Goal: Task Accomplishment & Management: Use online tool/utility

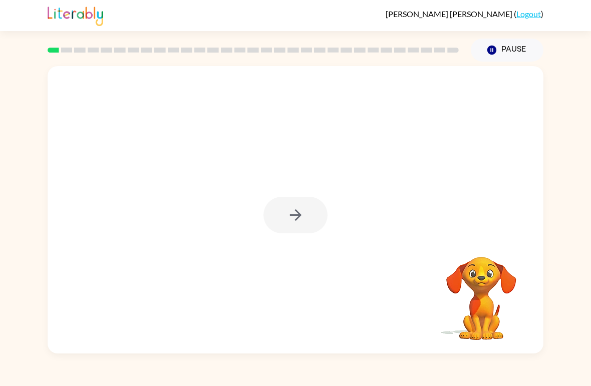
click at [315, 229] on div at bounding box center [295, 215] width 64 height 37
click at [315, 228] on div at bounding box center [295, 215] width 64 height 37
click at [314, 219] on div at bounding box center [295, 215] width 64 height 37
click at [298, 221] on div at bounding box center [295, 215] width 64 height 37
click at [278, 218] on button "button" at bounding box center [295, 215] width 64 height 37
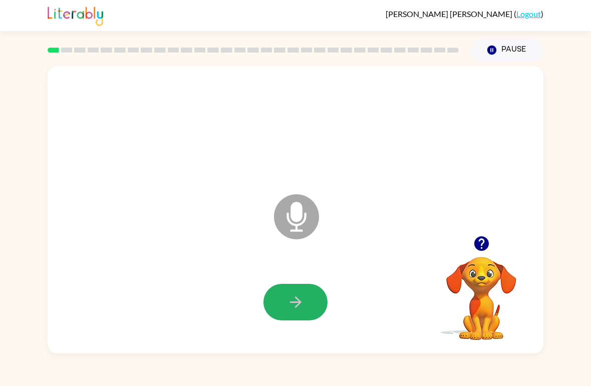
click at [312, 290] on button "button" at bounding box center [295, 302] width 64 height 37
click at [303, 295] on icon "button" at bounding box center [296, 302] width 18 height 18
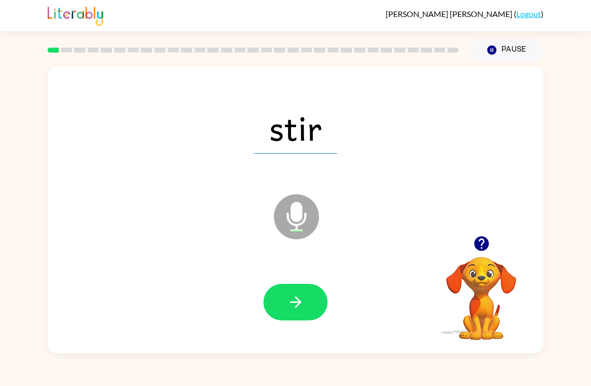
click at [309, 304] on button "button" at bounding box center [295, 302] width 64 height 37
click at [285, 303] on button "button" at bounding box center [295, 302] width 64 height 37
click at [292, 299] on icon "button" at bounding box center [296, 302] width 18 height 18
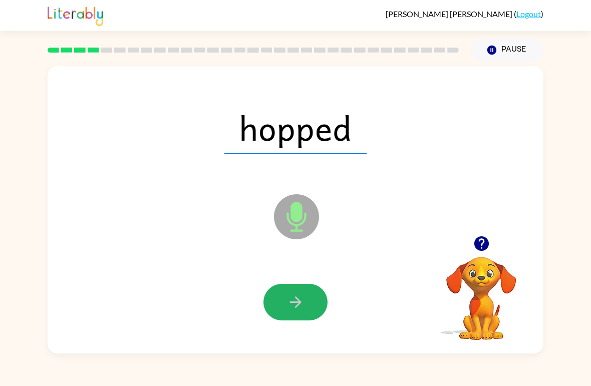
click at [285, 294] on button "button" at bounding box center [295, 302] width 64 height 37
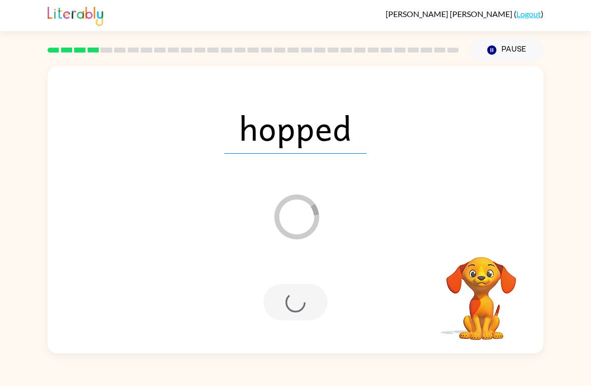
click at [277, 300] on div at bounding box center [295, 302] width 64 height 37
click at [285, 330] on div at bounding box center [295, 302] width 475 height 83
click at [319, 305] on div at bounding box center [295, 302] width 64 height 37
click at [371, 334] on div at bounding box center [295, 302] width 475 height 83
click at [449, 301] on video "Your browser must support playing .mp4 files to use Literably. Please try using…" at bounding box center [481, 291] width 100 height 100
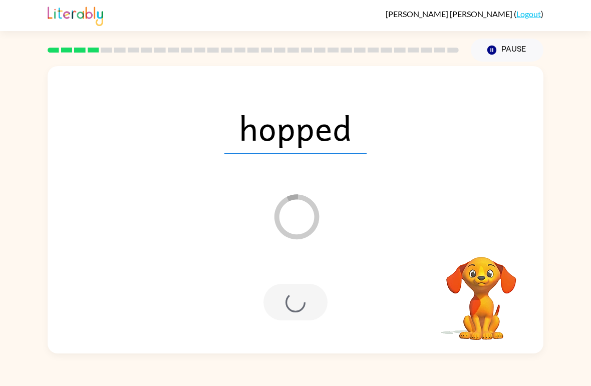
click at [449, 301] on video "Your browser must support playing .mp4 files to use Literably. Please try using…" at bounding box center [481, 291] width 100 height 100
click at [515, 49] on button "Pause Pause" at bounding box center [506, 50] width 73 height 23
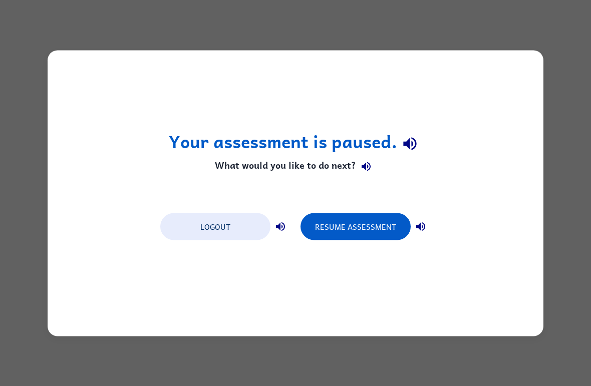
click at [365, 224] on button "Resume Assessment" at bounding box center [355, 226] width 110 height 27
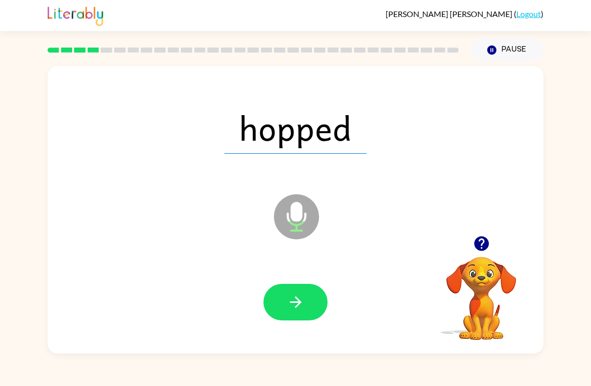
click at [313, 317] on button "button" at bounding box center [295, 302] width 64 height 37
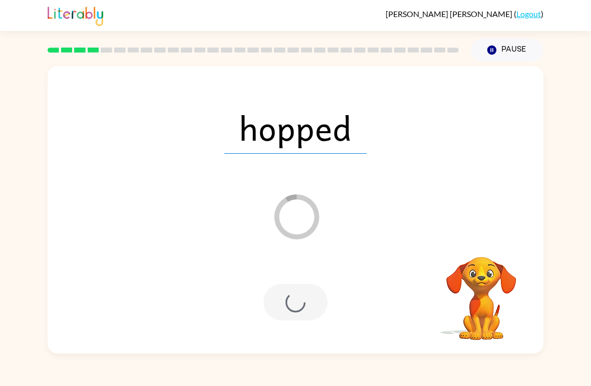
click at [523, 47] on button "Pause Pause" at bounding box center [506, 50] width 73 height 23
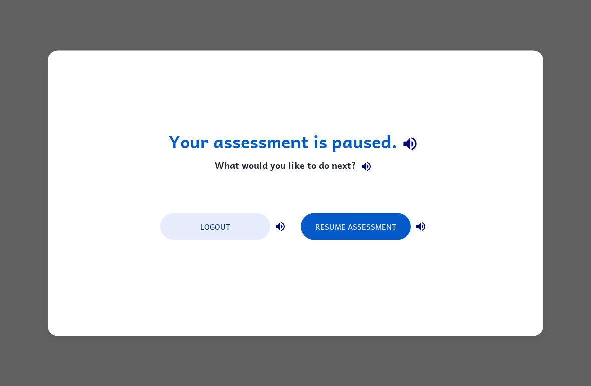
click at [379, 224] on button "Resume Assessment" at bounding box center [355, 226] width 110 height 27
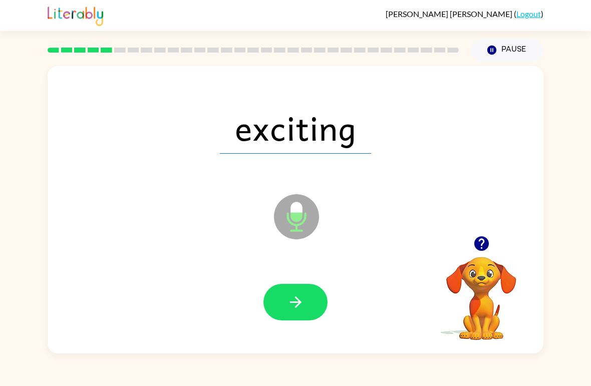
click at [283, 298] on button "button" at bounding box center [295, 302] width 64 height 37
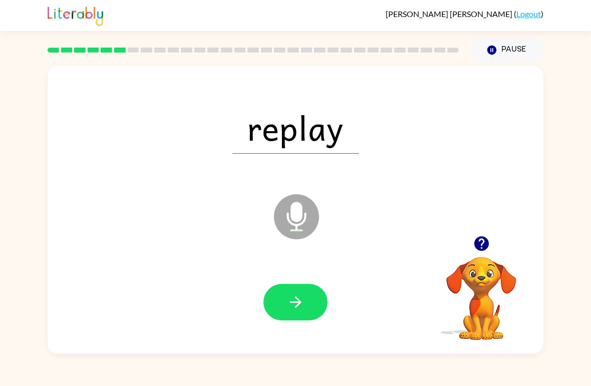
click at [286, 289] on button "button" at bounding box center [295, 302] width 64 height 37
click at [293, 316] on button "button" at bounding box center [295, 302] width 64 height 37
click at [294, 310] on icon "button" at bounding box center [296, 302] width 18 height 18
click at [281, 293] on button "button" at bounding box center [295, 302] width 64 height 37
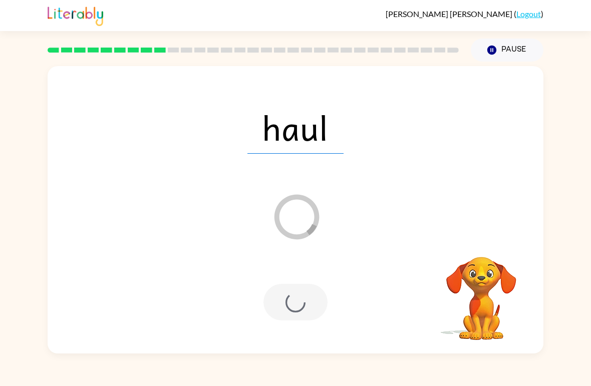
click at [286, 304] on div at bounding box center [295, 302] width 64 height 37
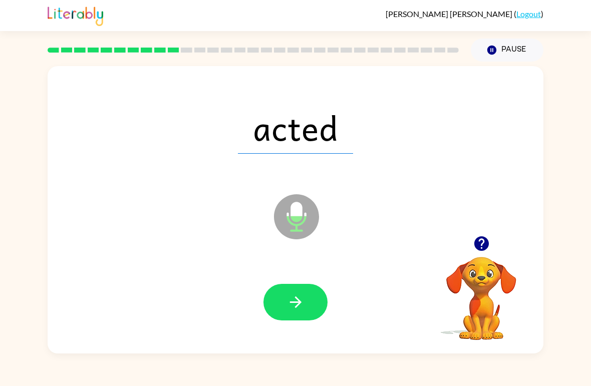
click at [306, 308] on button "button" at bounding box center [295, 302] width 64 height 37
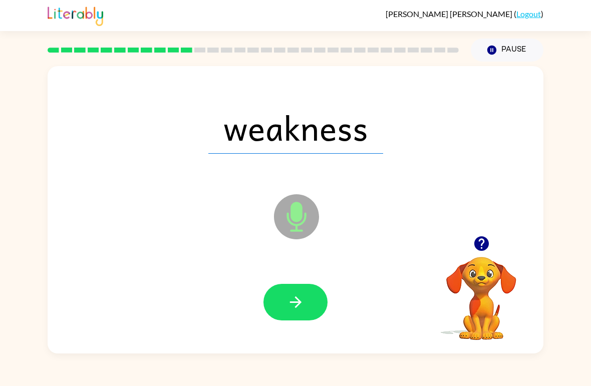
click at [304, 302] on button "button" at bounding box center [295, 302] width 64 height 37
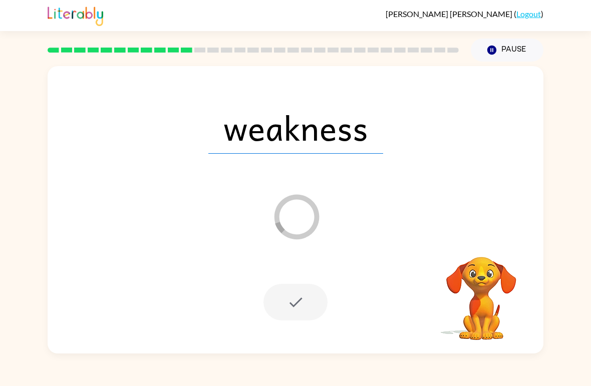
click at [304, 303] on div at bounding box center [295, 302] width 64 height 37
click at [306, 301] on div at bounding box center [295, 302] width 64 height 37
click at [518, 46] on button "Pause Pause" at bounding box center [506, 50] width 73 height 23
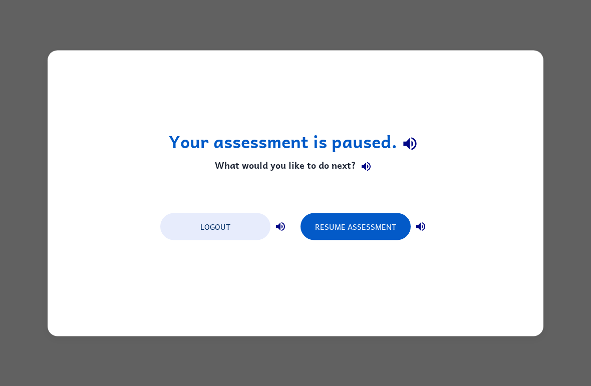
click at [374, 239] on button "Resume Assessment" at bounding box center [355, 226] width 110 height 27
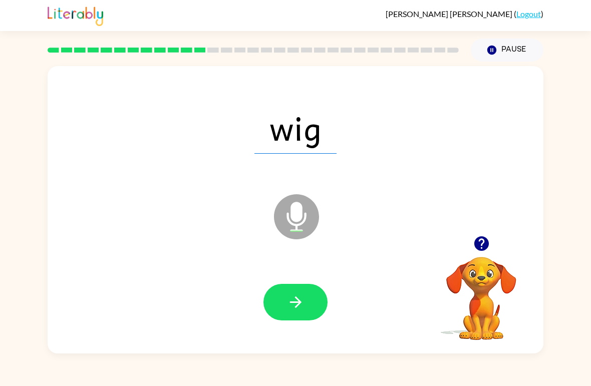
click at [302, 309] on icon "button" at bounding box center [296, 302] width 18 height 18
click at [287, 307] on icon "button" at bounding box center [296, 302] width 18 height 18
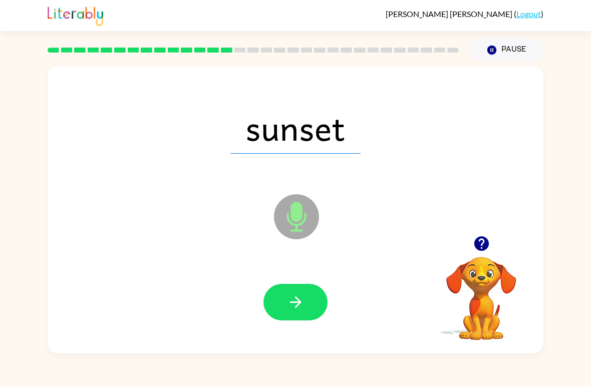
click at [313, 303] on button "button" at bounding box center [295, 302] width 64 height 37
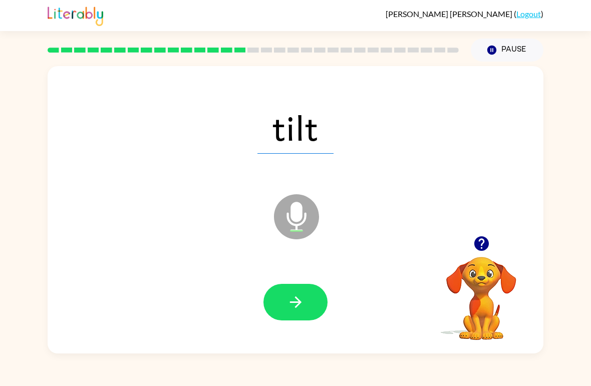
click at [310, 306] on button "button" at bounding box center [295, 302] width 64 height 37
click at [313, 307] on button "button" at bounding box center [295, 302] width 64 height 37
click at [308, 307] on button "button" at bounding box center [295, 302] width 64 height 37
click at [307, 305] on button "button" at bounding box center [295, 302] width 64 height 37
click at [302, 307] on icon "button" at bounding box center [296, 302] width 18 height 18
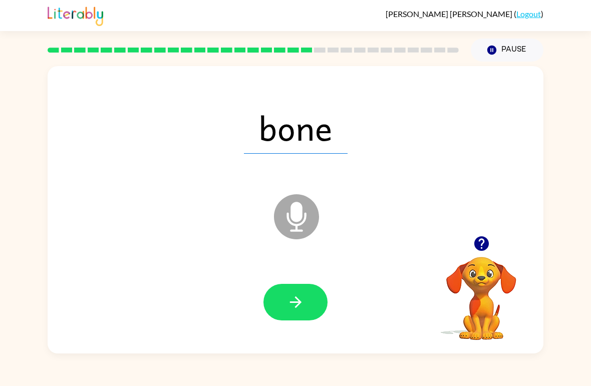
click at [311, 304] on button "button" at bounding box center [295, 302] width 64 height 37
click at [303, 310] on icon "button" at bounding box center [296, 302] width 18 height 18
click at [304, 303] on icon "button" at bounding box center [296, 302] width 18 height 18
click at [300, 309] on icon "button" at bounding box center [296, 302] width 18 height 18
click at [302, 299] on icon "button" at bounding box center [296, 302] width 18 height 18
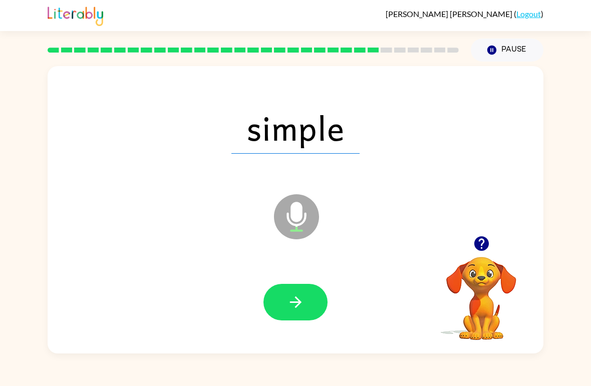
click at [308, 313] on button "button" at bounding box center [295, 302] width 64 height 37
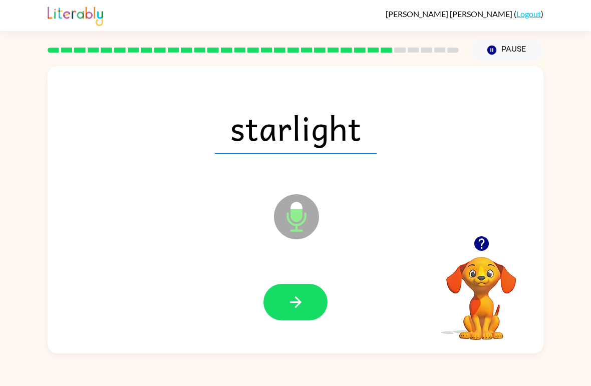
click at [311, 304] on button "button" at bounding box center [295, 302] width 64 height 37
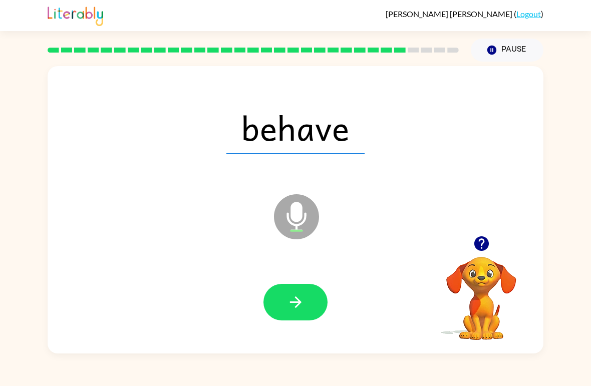
click at [299, 314] on button "button" at bounding box center [295, 302] width 64 height 37
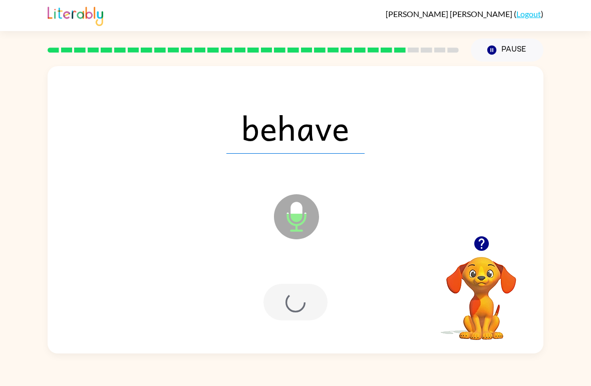
click at [299, 314] on div at bounding box center [295, 302] width 64 height 37
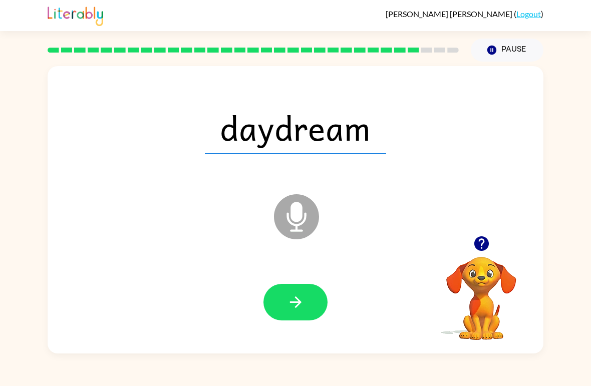
click at [303, 302] on icon "button" at bounding box center [296, 302] width 18 height 18
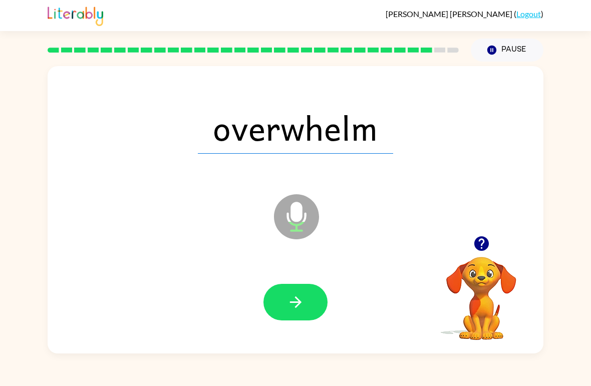
click at [306, 311] on button "button" at bounding box center [295, 302] width 64 height 37
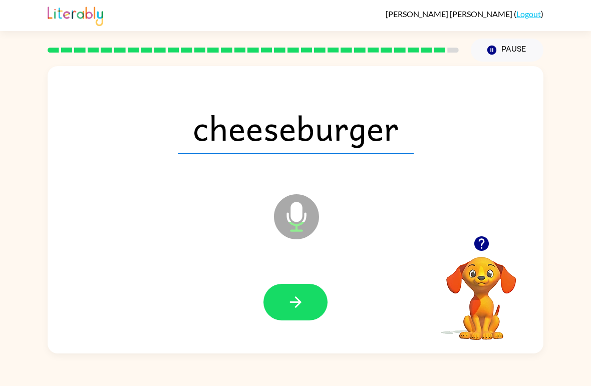
click at [303, 307] on icon "button" at bounding box center [296, 302] width 18 height 18
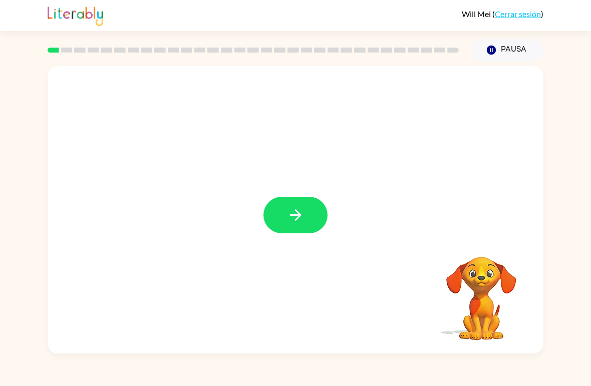
click at [290, 221] on icon "button" at bounding box center [296, 215] width 18 height 18
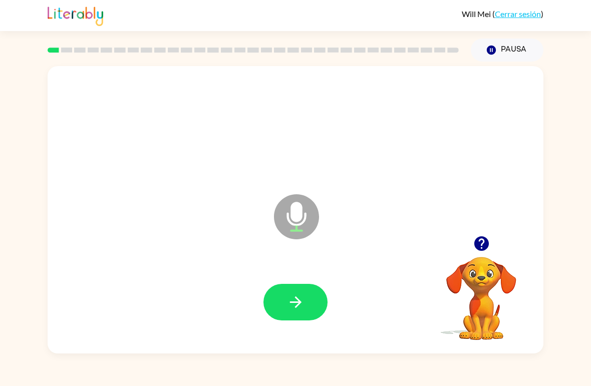
click at [278, 290] on button "button" at bounding box center [295, 302] width 64 height 37
click at [287, 302] on icon "button" at bounding box center [296, 302] width 18 height 18
click at [285, 298] on button "button" at bounding box center [295, 302] width 64 height 37
click at [288, 303] on icon "button" at bounding box center [296, 302] width 18 height 18
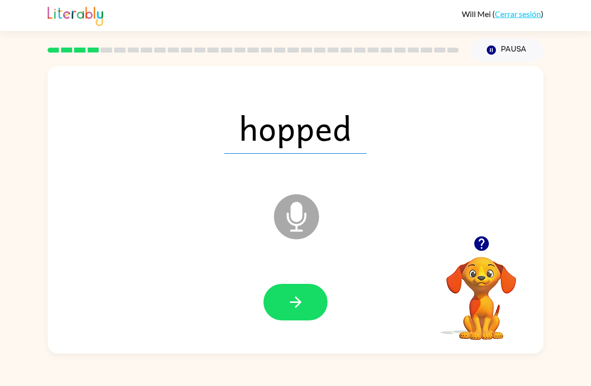
click at [296, 318] on button "button" at bounding box center [295, 302] width 64 height 37
click at [281, 319] on button "button" at bounding box center [295, 302] width 64 height 37
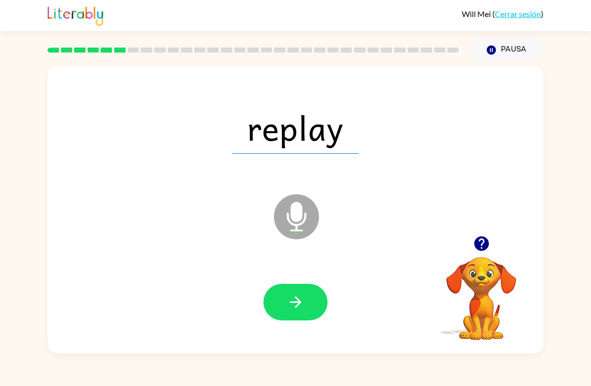
click at [302, 315] on button "button" at bounding box center [295, 302] width 64 height 37
click at [295, 306] on icon "button" at bounding box center [296, 302] width 18 height 18
click at [278, 297] on button "button" at bounding box center [295, 302] width 64 height 37
click at [310, 306] on button "button" at bounding box center [295, 302] width 64 height 37
click at [283, 299] on button "button" at bounding box center [295, 302] width 64 height 37
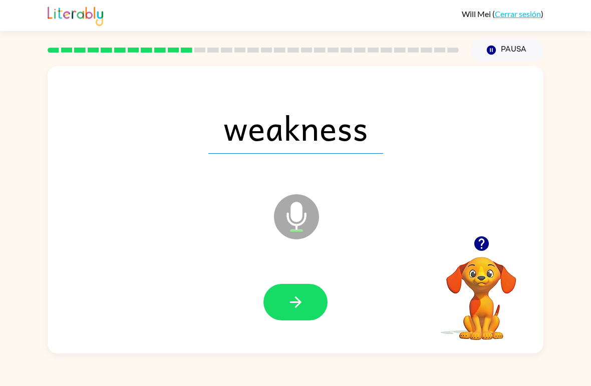
click at [279, 316] on button "button" at bounding box center [295, 302] width 64 height 37
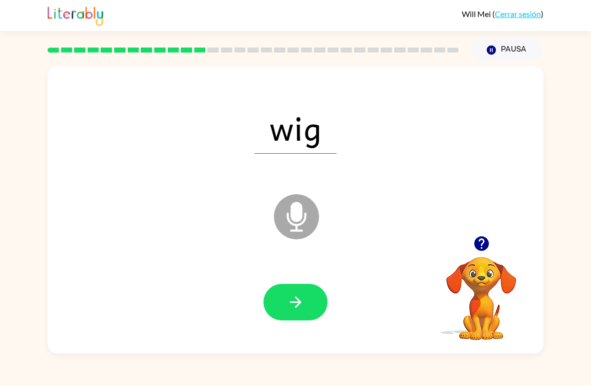
click at [289, 305] on icon "button" at bounding box center [296, 302] width 18 height 18
click at [300, 320] on button "button" at bounding box center [295, 302] width 64 height 37
click at [298, 290] on button "button" at bounding box center [295, 302] width 64 height 37
click at [271, 309] on button "button" at bounding box center [295, 302] width 64 height 37
click at [269, 308] on button "button" at bounding box center [295, 302] width 64 height 37
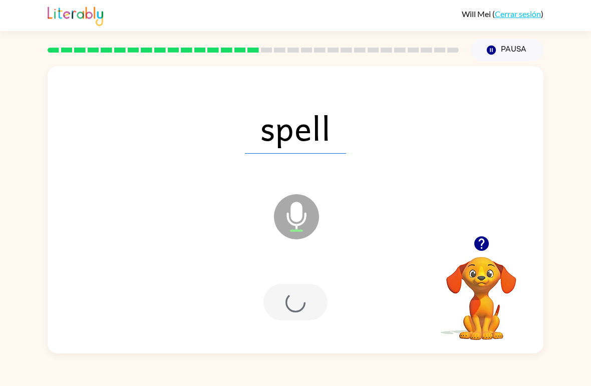
click at [269, 308] on div at bounding box center [295, 302] width 64 height 37
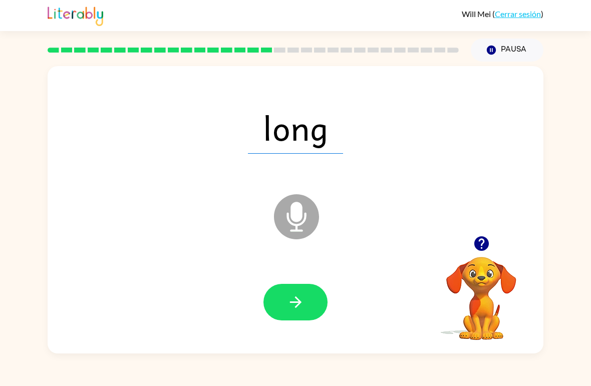
click at [288, 289] on button "button" at bounding box center [295, 302] width 64 height 37
click at [287, 307] on icon "button" at bounding box center [296, 302] width 18 height 18
click at [299, 298] on icon "button" at bounding box center [296, 302] width 18 height 18
click at [290, 296] on icon "button" at bounding box center [296, 302] width 18 height 18
click at [283, 295] on button "button" at bounding box center [295, 302] width 64 height 37
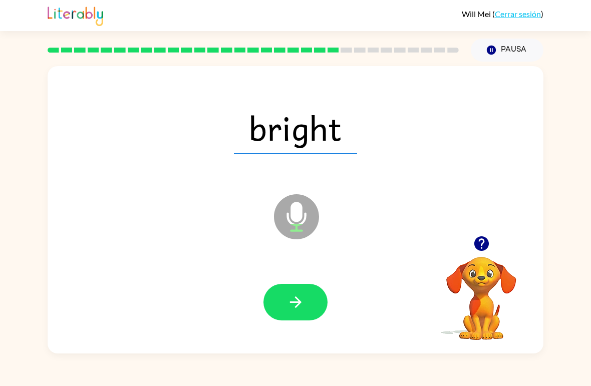
click at [282, 304] on button "button" at bounding box center [295, 302] width 64 height 37
click at [287, 313] on button "button" at bounding box center [295, 302] width 64 height 37
click at [283, 316] on button "button" at bounding box center [295, 302] width 64 height 37
click at [277, 303] on button "button" at bounding box center [295, 302] width 64 height 37
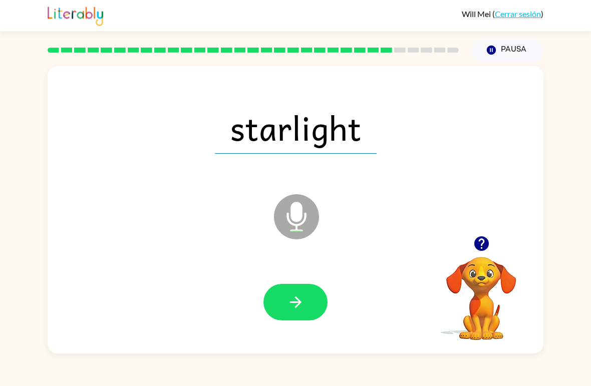
click at [288, 331] on div at bounding box center [295, 302] width 475 height 83
click at [284, 300] on button "button" at bounding box center [295, 302] width 64 height 37
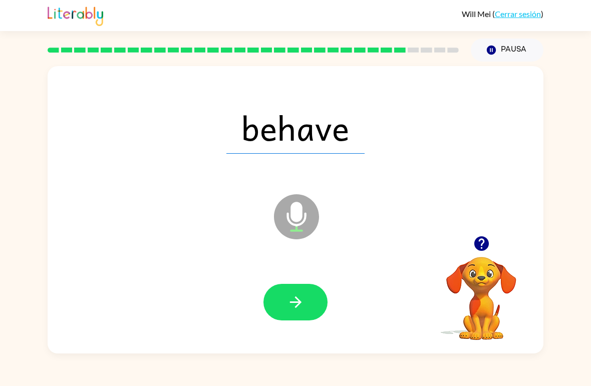
click at [282, 296] on button "button" at bounding box center [295, 302] width 64 height 37
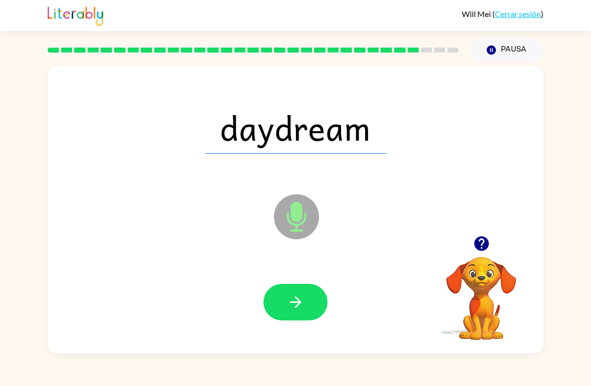
click at [279, 293] on button "button" at bounding box center [295, 302] width 64 height 37
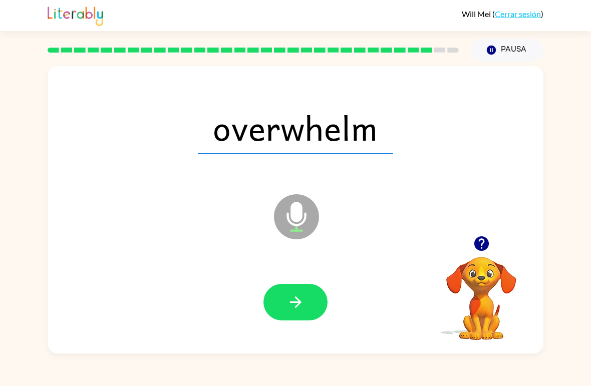
click at [281, 281] on div at bounding box center [295, 302] width 475 height 83
click at [282, 297] on button "button" at bounding box center [295, 302] width 64 height 37
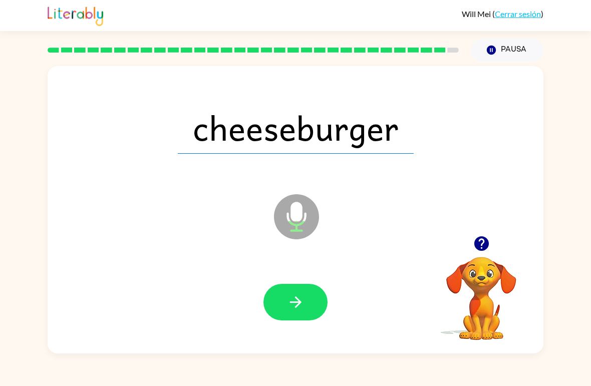
click at [298, 302] on icon "button" at bounding box center [296, 302] width 18 height 18
